Goal: Task Accomplishment & Management: Manage account settings

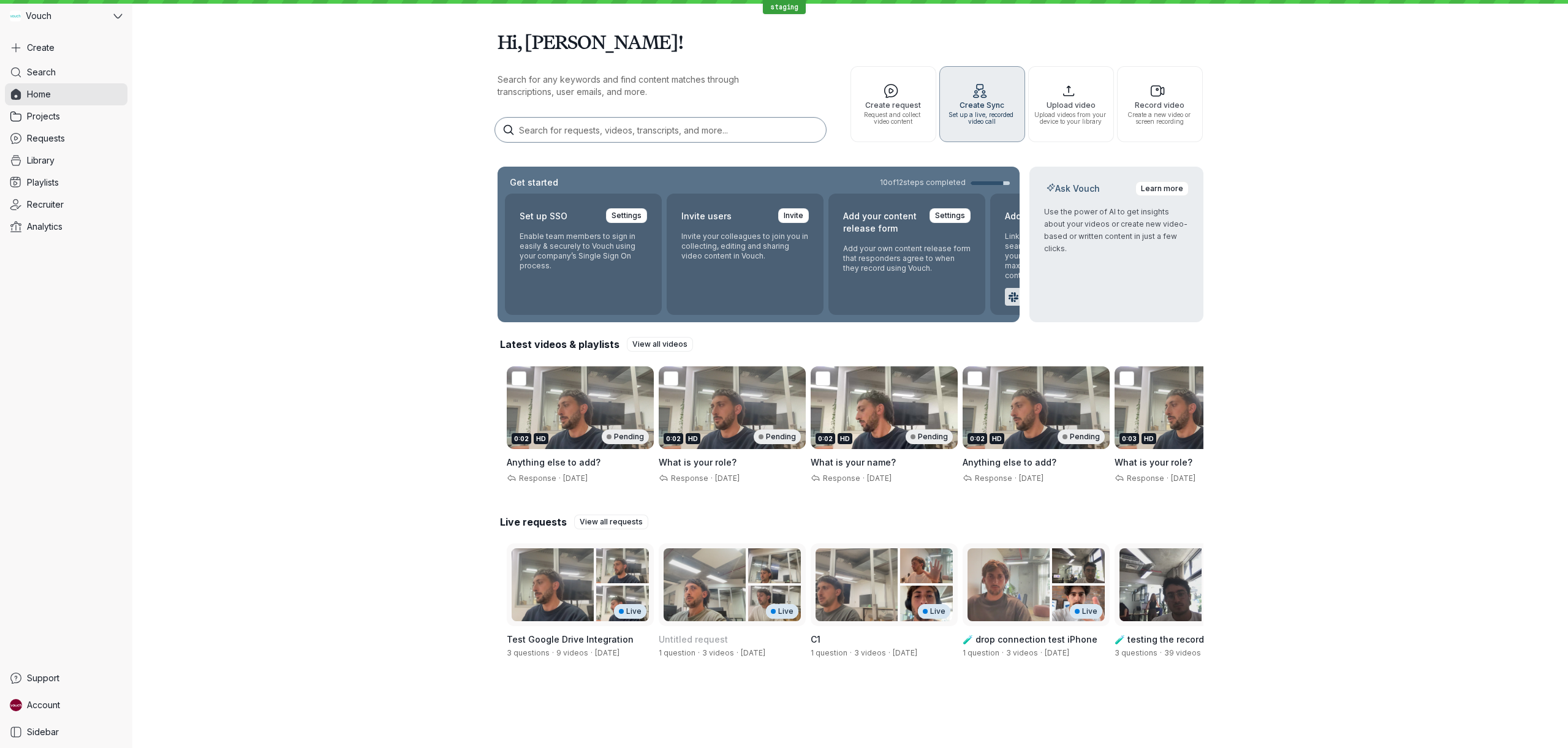
click at [1014, 113] on span "Set up a live, recorded video call" at bounding box center [982, 118] width 75 height 13
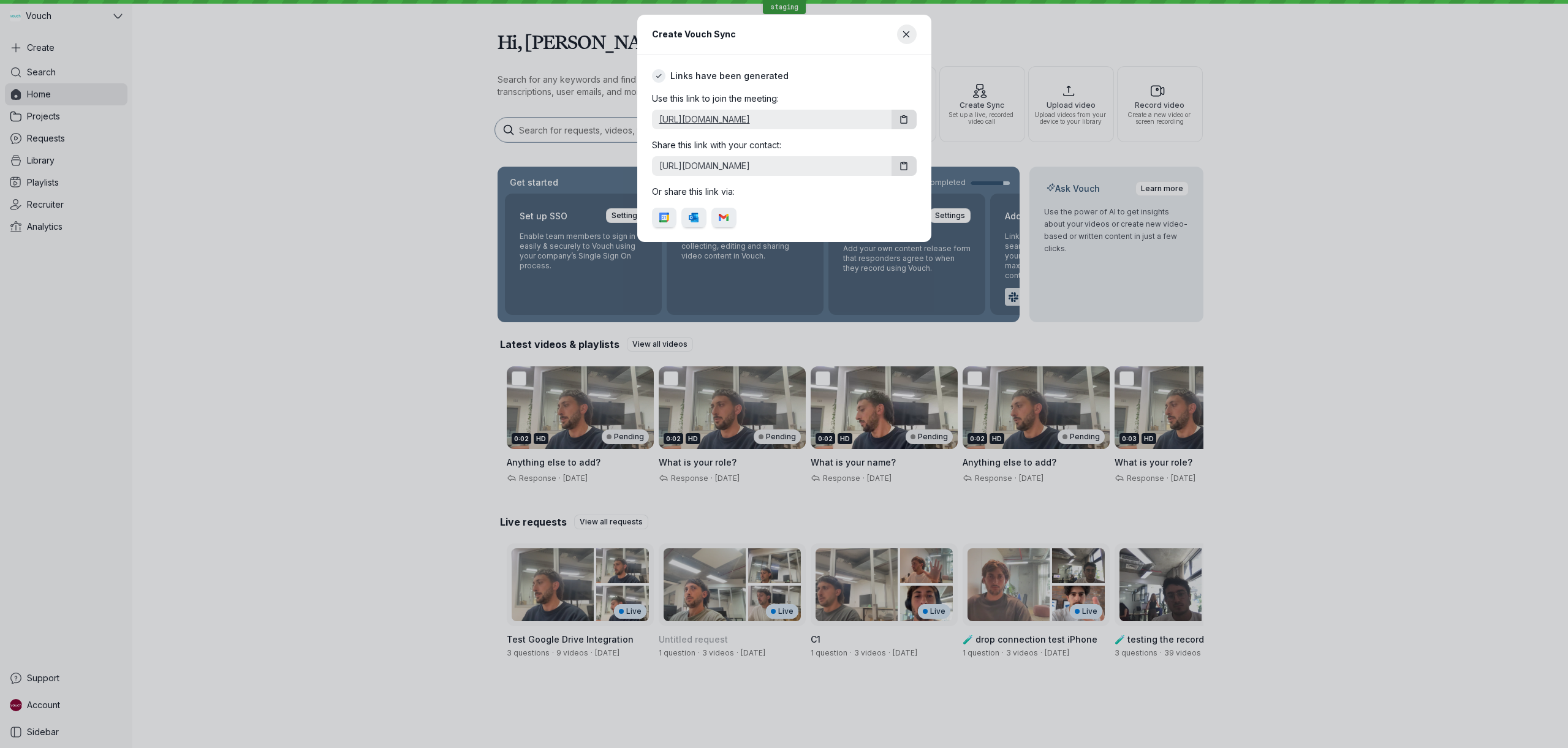
click at [742, 121] on link "https://staging.vouchfor.com/s/RbGaSRFPuf/0" at bounding box center [769, 119] width 234 height 12
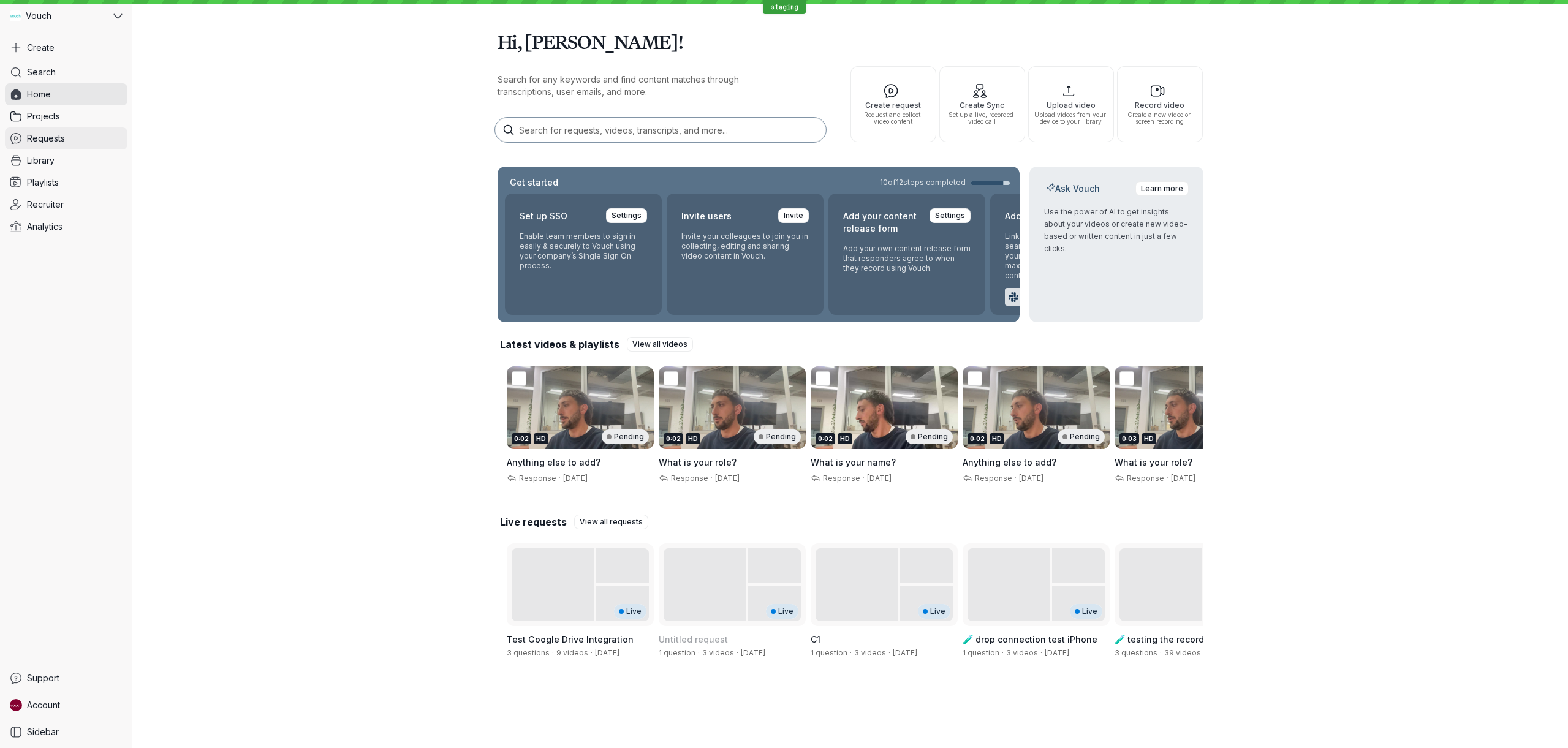
click at [35, 137] on span "Requests" at bounding box center [46, 139] width 38 height 12
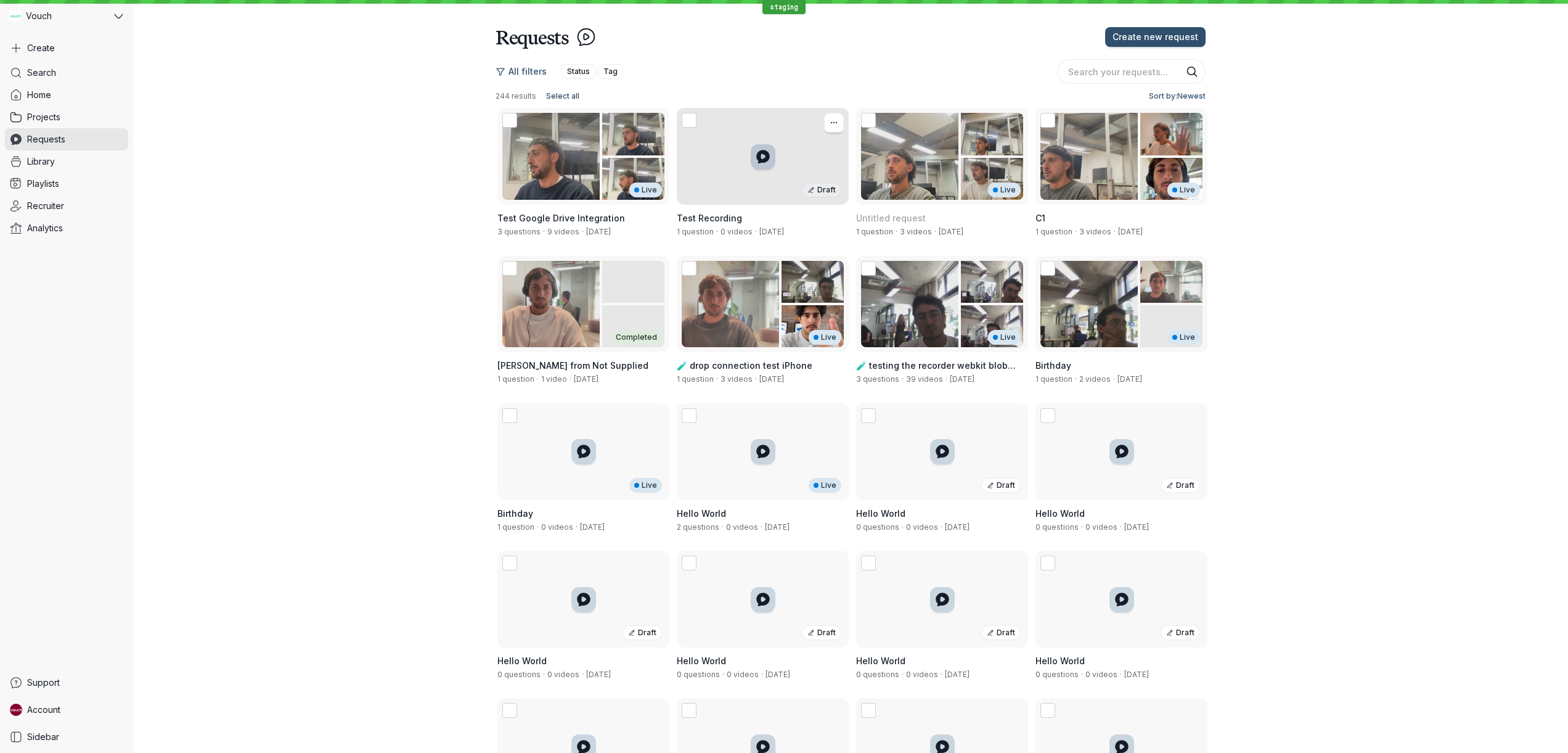
click at [800, 145] on div "Draft" at bounding box center [762, 156] width 172 height 97
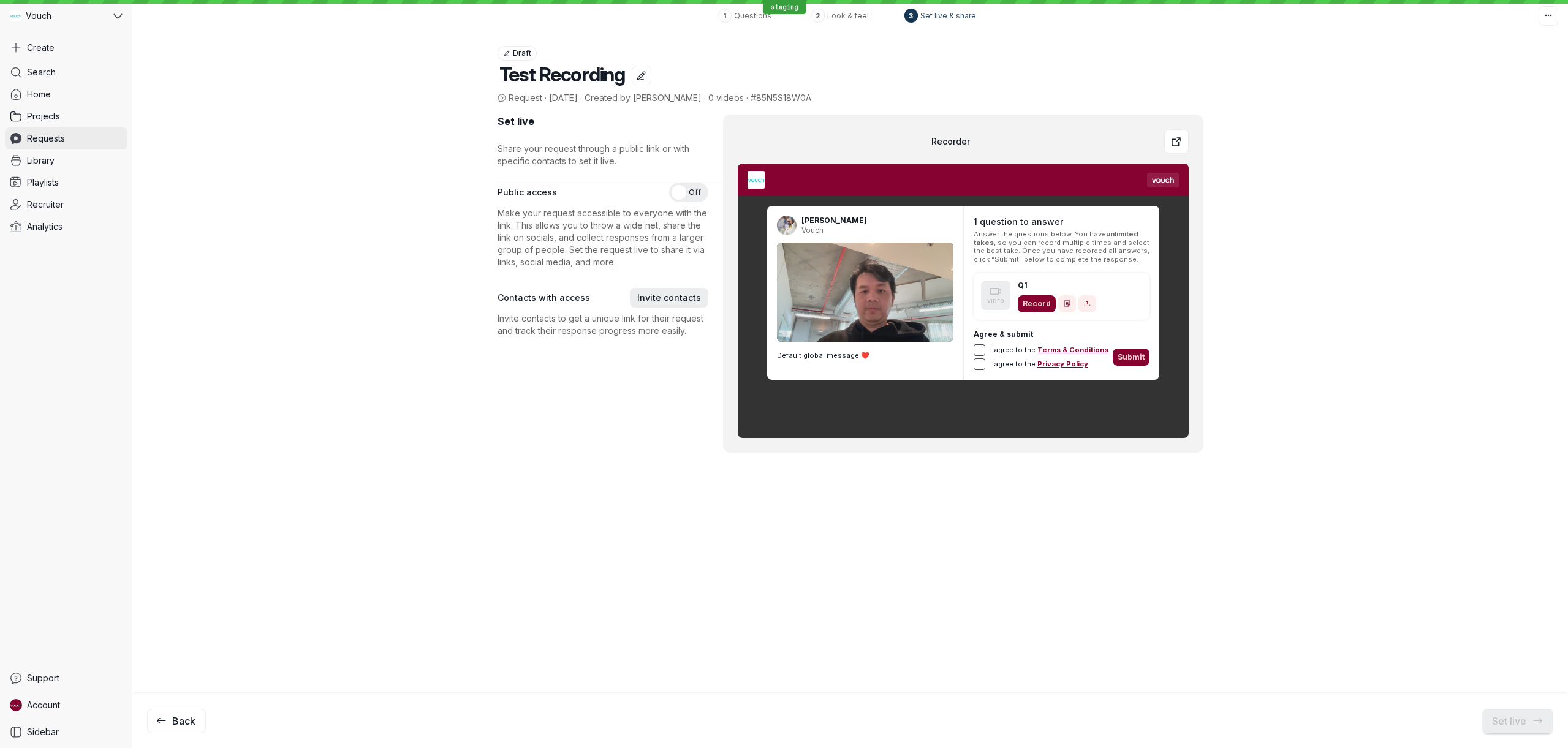
click at [51, 134] on span "Requests" at bounding box center [46, 139] width 38 height 12
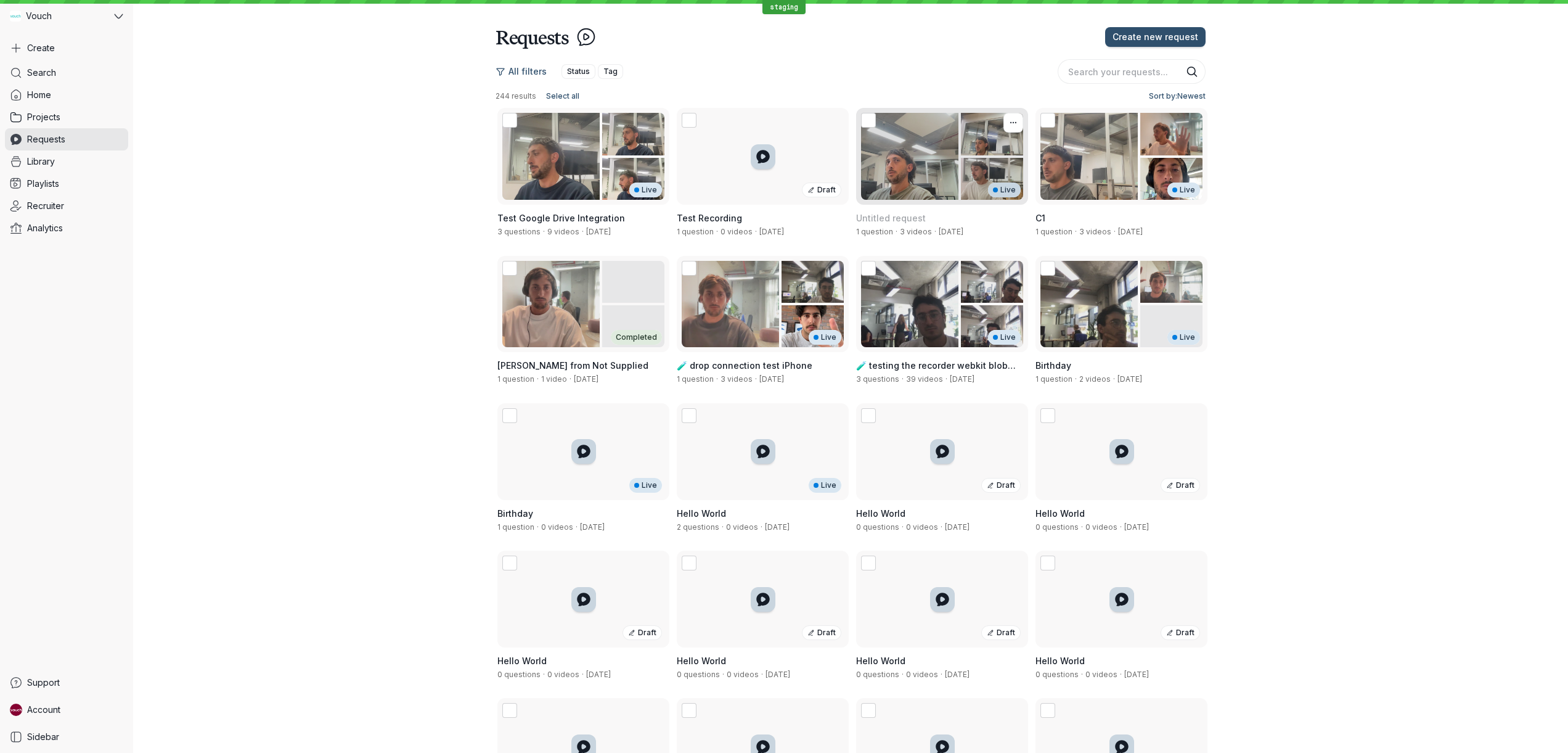
click at [881, 169] on div "Live" at bounding box center [942, 156] width 172 height 97
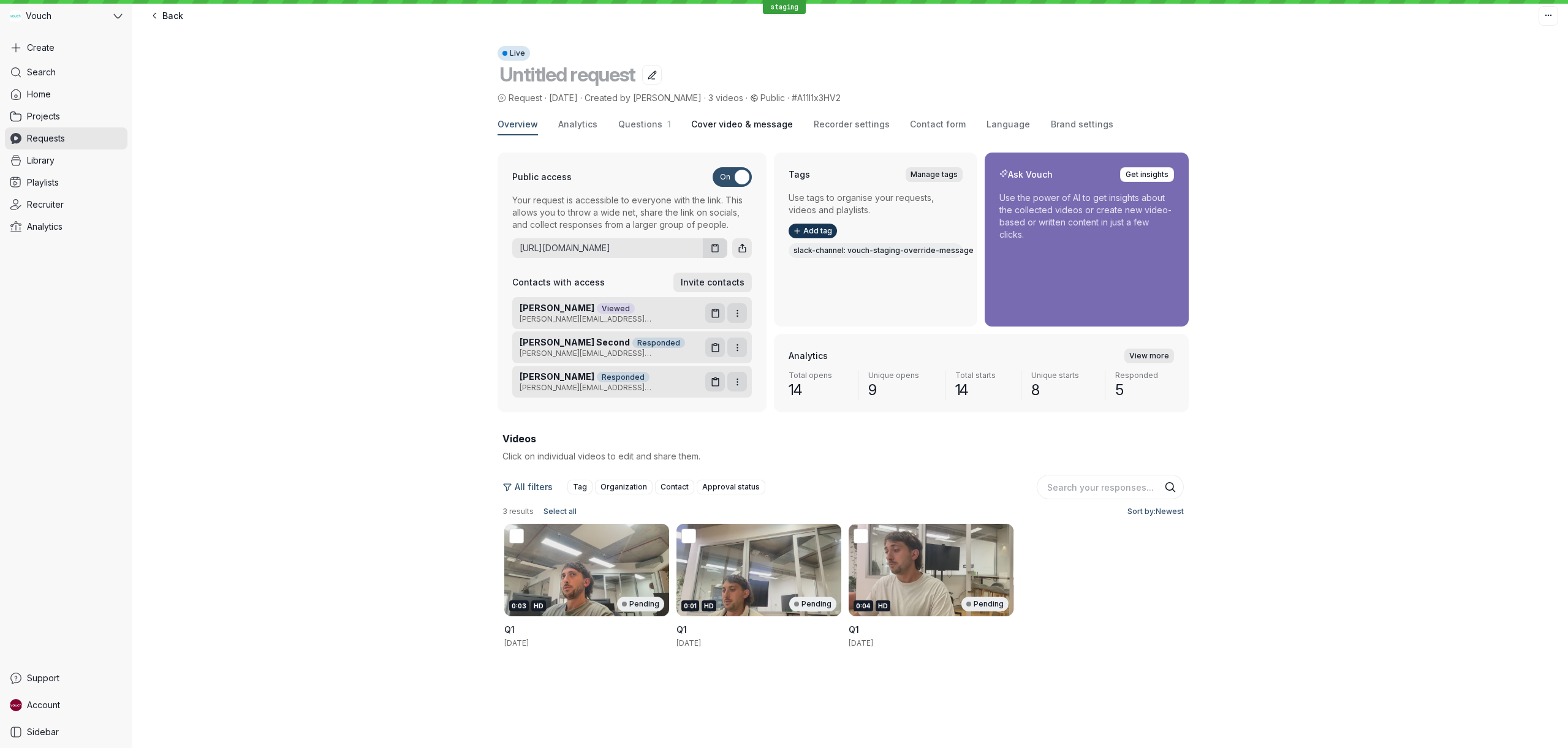
click at [744, 125] on span "Cover video & message" at bounding box center [742, 125] width 102 height 12
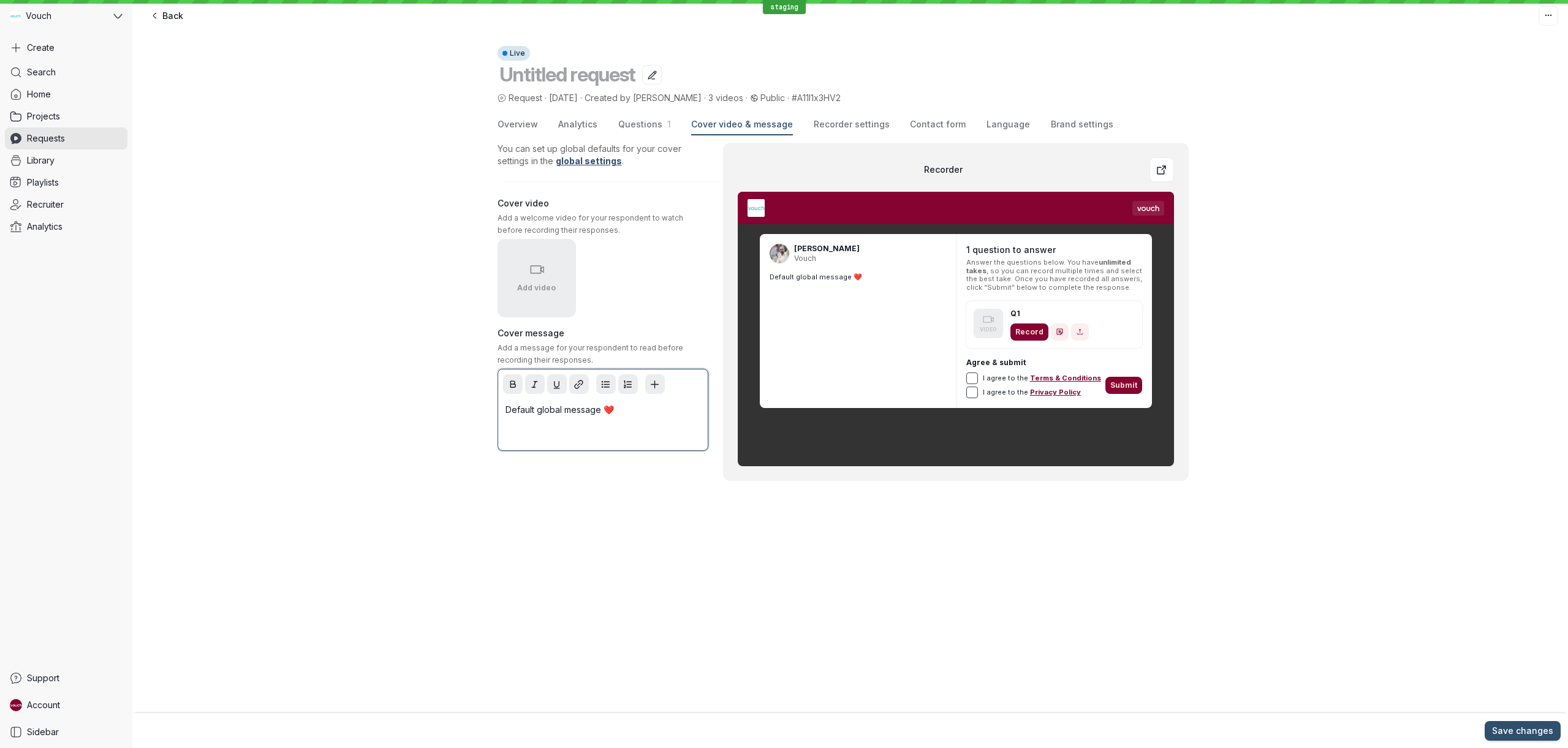
click at [609, 421] on div "Default global message ❤️" at bounding box center [602, 423] width 204 height 49
click at [525, 262] on button "Add video" at bounding box center [537, 278] width 78 height 78
